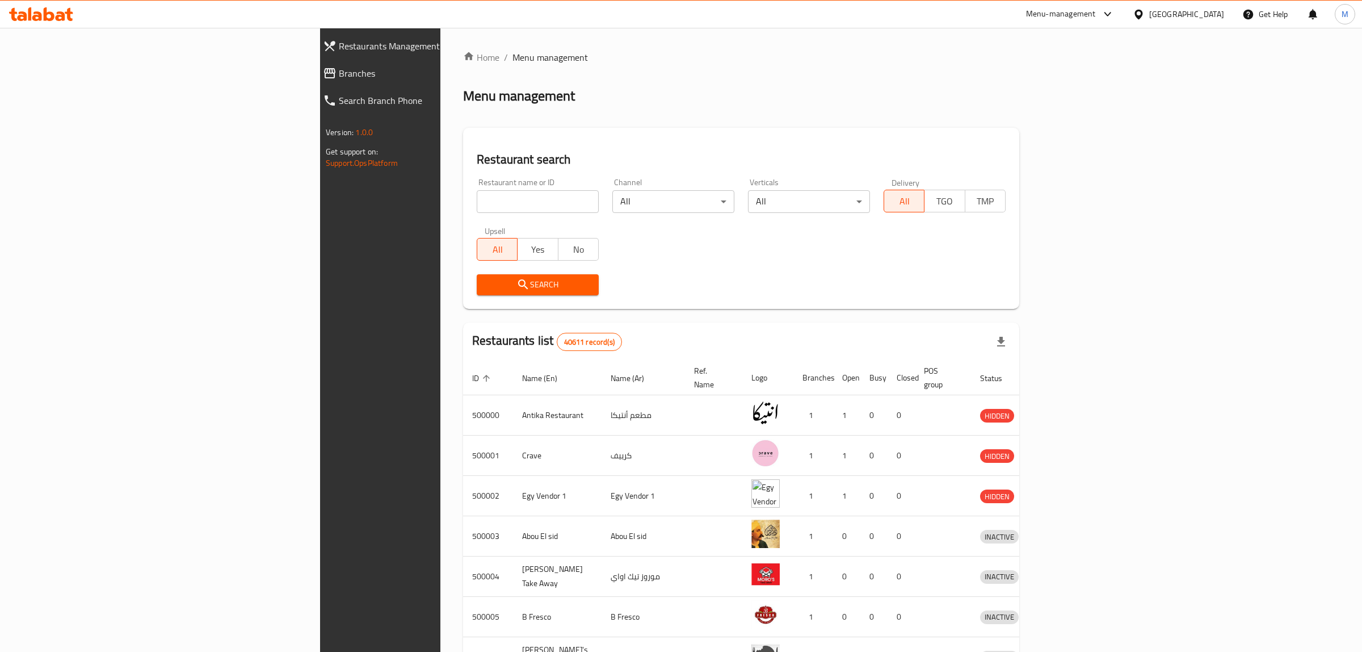
click at [477, 200] on input "search" at bounding box center [538, 201] width 122 height 23
paste input "616622"
type input "616622"
click at [486, 279] on span "Search" at bounding box center [538, 285] width 104 height 14
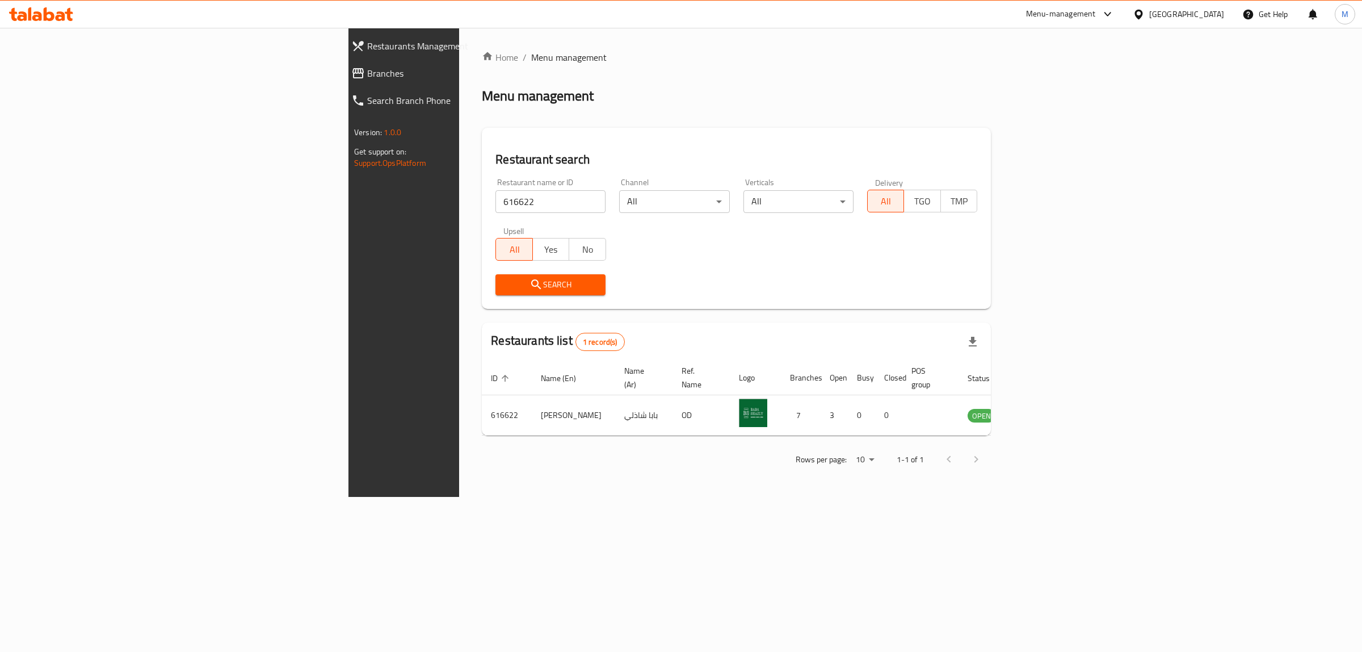
click at [761, 112] on div "Home / Menu management Menu management Restaurant search Restaurant name or ID …" at bounding box center [736, 262] width 509 height 423
click at [879, 134] on div "Restaurant search Restaurant name or ID 616622 Restaurant name or ID Channel Al…" at bounding box center [736, 218] width 509 height 181
click at [1040, 411] on icon "enhanced table" at bounding box center [1034, 416] width 12 height 10
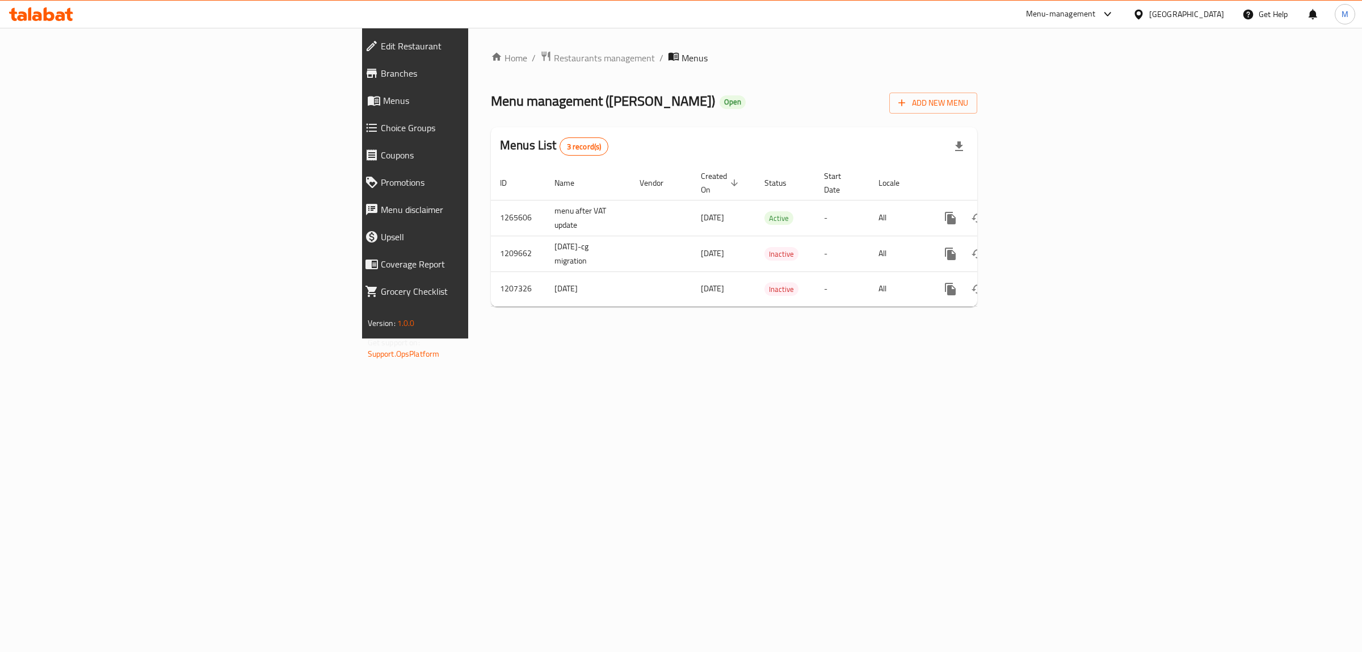
click at [381, 48] on span "Edit Restaurant" at bounding box center [481, 46] width 200 height 14
